Goal: Information Seeking & Learning: Check status

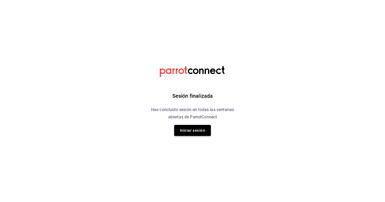
click at [196, 133] on button "Iniciar sesión" at bounding box center [192, 130] width 37 height 11
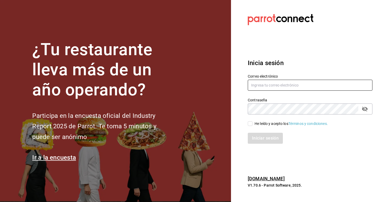
click at [275, 86] on input "text" at bounding box center [310, 85] width 125 height 11
type input "[EMAIL_ADDRESS][DATE][DOMAIN_NAME]"
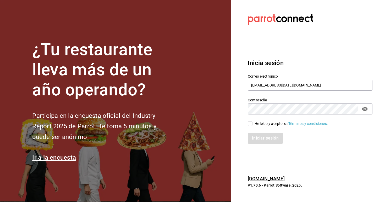
click at [252, 123] on input "He leído y acepto los Términos y condiciones." at bounding box center [250, 124] width 5 height 5
checkbox input "true"
click at [259, 144] on button "Iniciar sesión" at bounding box center [266, 138] width 36 height 11
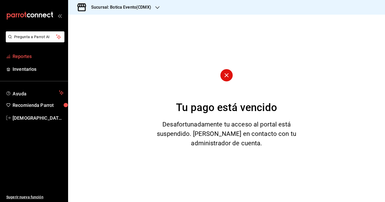
click at [23, 54] on span "Reportes" at bounding box center [38, 56] width 51 height 7
click at [95, 10] on h3 "Sucursal: Botica Evento(CDMX)" at bounding box center [119, 7] width 64 height 6
click at [91, 36] on span "Botica (CDMX)" at bounding box center [84, 34] width 25 height 5
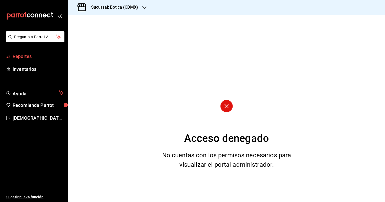
click at [21, 59] on span "Reportes" at bounding box center [38, 56] width 51 height 7
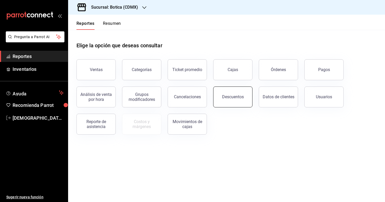
click at [225, 88] on button "Descuentos" at bounding box center [232, 97] width 39 height 21
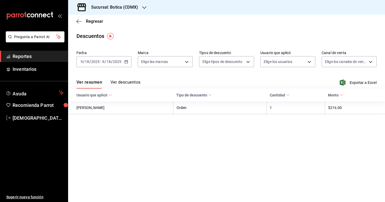
click at [126, 60] on icon "button" at bounding box center [126, 62] width 4 height 4
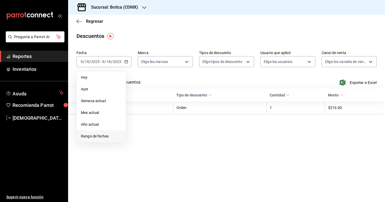
click at [106, 136] on span "Rango de fechas" at bounding box center [101, 136] width 41 height 5
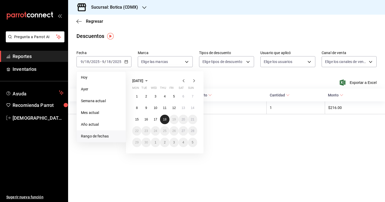
click at [162, 121] on button "18" at bounding box center [164, 119] width 9 height 9
click at [214, 79] on div "September 2025 Mon Tue Wed Thu Fri Sat Sun 1 2 3 4 5 6 7 8 9 10 11 12 13 14 15 …" at bounding box center [172, 110] width 92 height 86
click at [108, 85] on li "Ayer" at bounding box center [101, 90] width 49 height 12
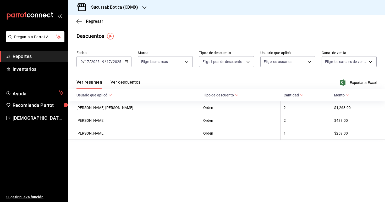
click at [124, 62] on icon "button" at bounding box center [126, 62] width 4 height 4
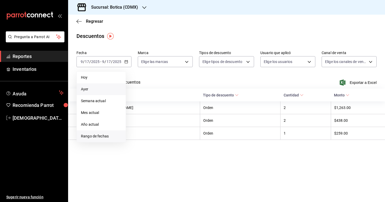
click at [106, 133] on li "Rango de fechas" at bounding box center [101, 137] width 49 height 12
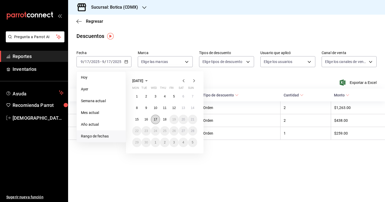
click at [155, 120] on abbr "17" at bounding box center [155, 120] width 3 height 4
click at [163, 121] on abbr "18" at bounding box center [164, 120] width 3 height 4
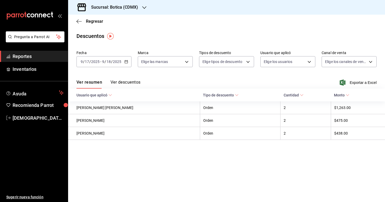
click at [134, 82] on button "Ver descuentos" at bounding box center [126, 84] width 30 height 9
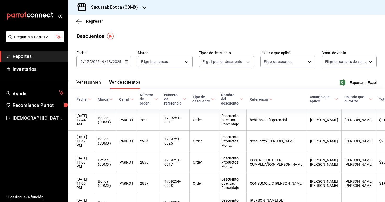
click at [88, 83] on button "Ver resumen" at bounding box center [88, 84] width 24 height 9
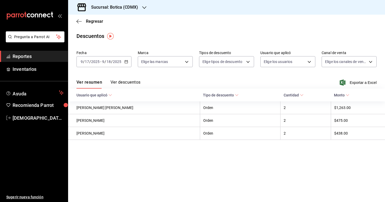
click at [20, 58] on span "Reportes" at bounding box center [38, 56] width 51 height 7
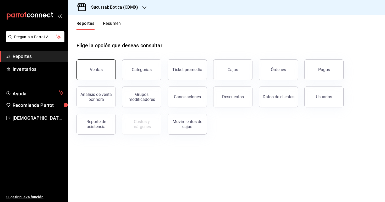
click at [88, 74] on button "Ventas" at bounding box center [95, 69] width 39 height 21
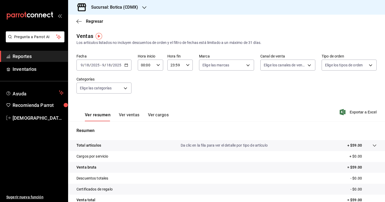
click at [129, 65] on div "2025-09-18 9 / 18 / 2025 - 2025-09-18 9 / 18 / 2025" at bounding box center [103, 65] width 55 height 11
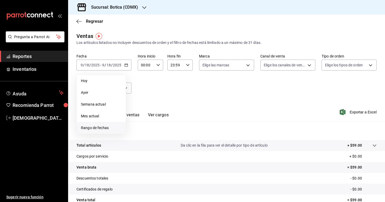
click at [104, 128] on span "Rango de fechas" at bounding box center [101, 127] width 41 height 5
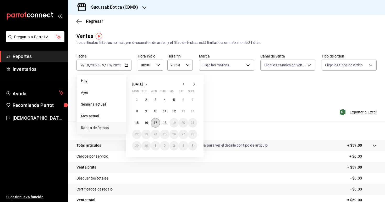
click at [158, 123] on button "17" at bounding box center [155, 122] width 9 height 9
click at [163, 124] on abbr "18" at bounding box center [164, 123] width 3 height 4
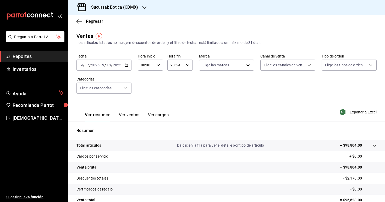
click at [161, 63] on div "00:00 Hora inicio" at bounding box center [150, 65] width 25 height 11
click at [145, 106] on span "02" at bounding box center [144, 104] width 4 height 4
type input "02:00"
click at [188, 103] on div at bounding box center [192, 101] width 385 height 202
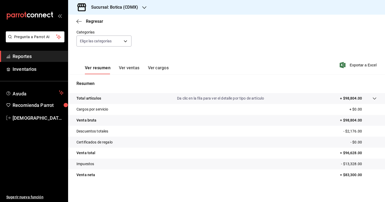
scroll to position [48, 0]
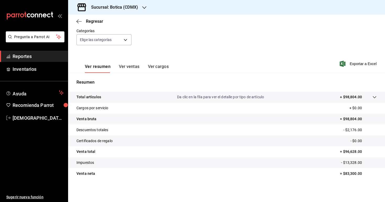
click at [375, 96] on icon at bounding box center [374, 97] width 4 height 4
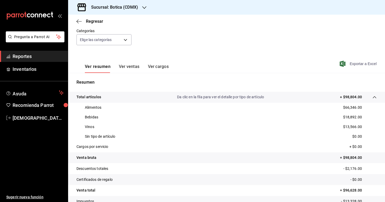
click at [352, 64] on span "Exportar a Excel" at bounding box center [359, 64] width 36 height 6
click at [31, 55] on span "Reportes" at bounding box center [38, 56] width 51 height 7
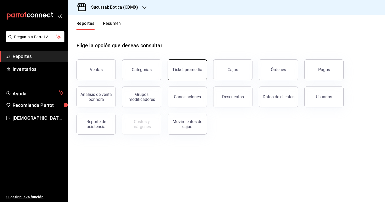
click at [195, 70] on div "Ticket promedio" at bounding box center [187, 69] width 30 height 5
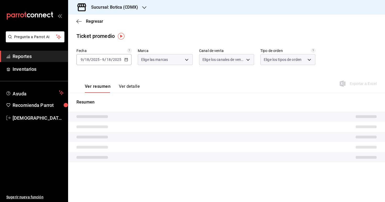
type input "d5352a43-907b-4cea-af89-ed5f283426a2"
type input "PARROT,UBER_EATS,RAPPI,DIDI_FOOD,ONLINE"
type input "68b56432-bc7c-4df1-8cc3-4eafb59ca3cc,EXTERNAL"
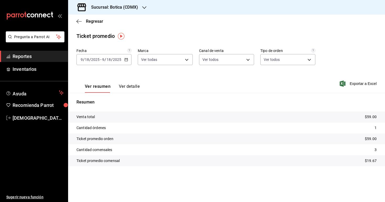
click at [127, 57] on div "2025-09-18 9 / 18 / 2025 - 2025-09-18 9 / 18 / 2025" at bounding box center [103, 59] width 55 height 11
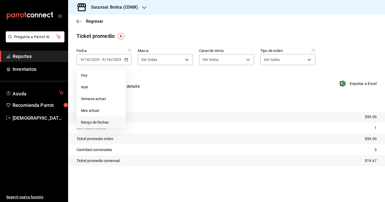
click at [106, 124] on span "Rango de fechas" at bounding box center [101, 122] width 41 height 5
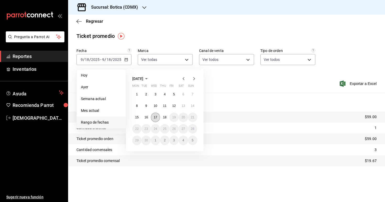
click at [155, 120] on button "17" at bounding box center [155, 117] width 9 height 9
click at [164, 116] on abbr "18" at bounding box center [164, 118] width 3 height 4
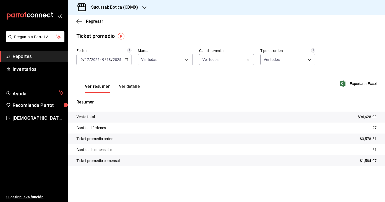
click at [173, 84] on div "Ver resumen Ver detalle Exportar a Excel" at bounding box center [226, 81] width 317 height 21
click at [34, 57] on span "Reportes" at bounding box center [38, 56] width 51 height 7
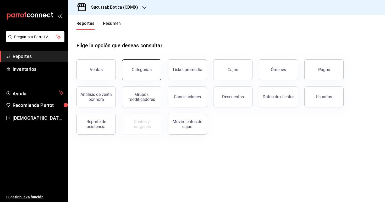
click at [143, 75] on button "Categorías" at bounding box center [141, 69] width 39 height 21
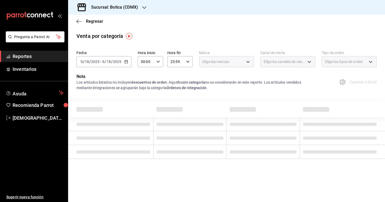
click at [128, 60] on icon "button" at bounding box center [126, 62] width 4 height 4
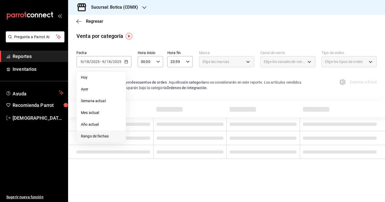
click at [108, 138] on span "Rango de fechas" at bounding box center [101, 136] width 41 height 5
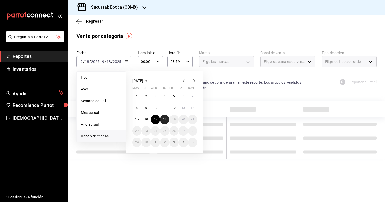
click at [164, 121] on abbr "18" at bounding box center [164, 120] width 3 height 4
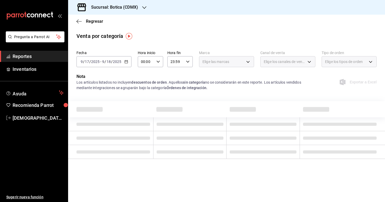
click at [158, 59] on div "00:00 Hora inicio" at bounding box center [150, 61] width 25 height 11
click at [145, 103] on button "02" at bounding box center [144, 100] width 11 height 10
type input "02:00"
click at [143, 100] on span "02" at bounding box center [144, 100] width 4 height 4
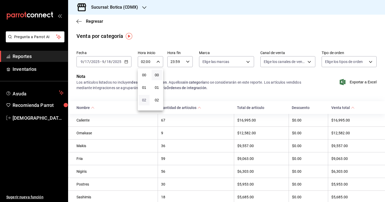
click at [143, 100] on span "02" at bounding box center [144, 100] width 4 height 4
click at [172, 96] on div at bounding box center [192, 101] width 385 height 202
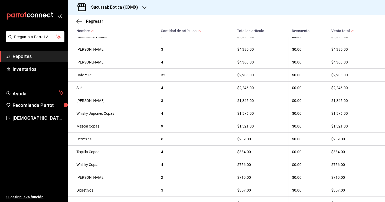
scroll to position [194, 0]
